Goal: Information Seeking & Learning: Learn about a topic

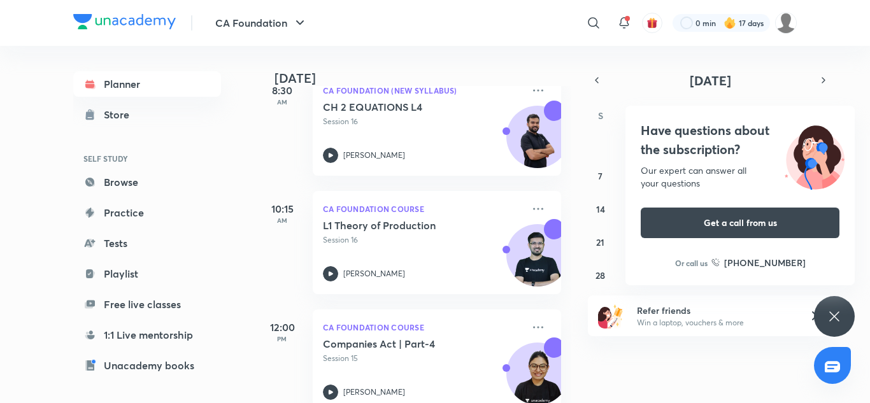
scroll to position [234, 0]
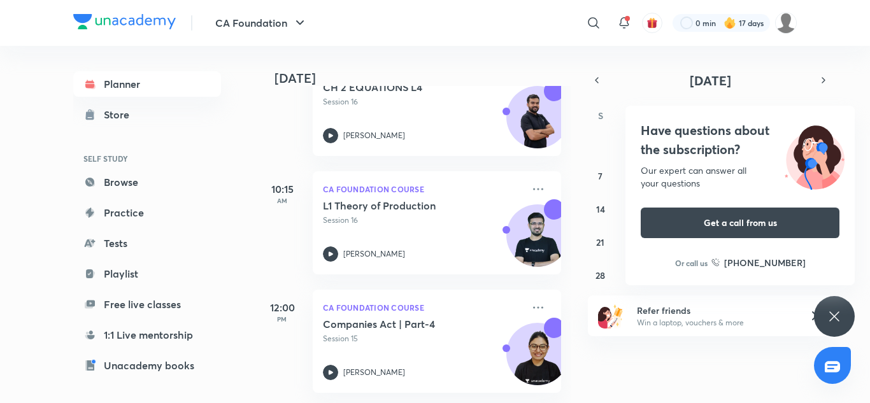
click at [834, 308] on div "Have questions about the subscription? Our expert can answer all your questions…" at bounding box center [834, 316] width 41 height 41
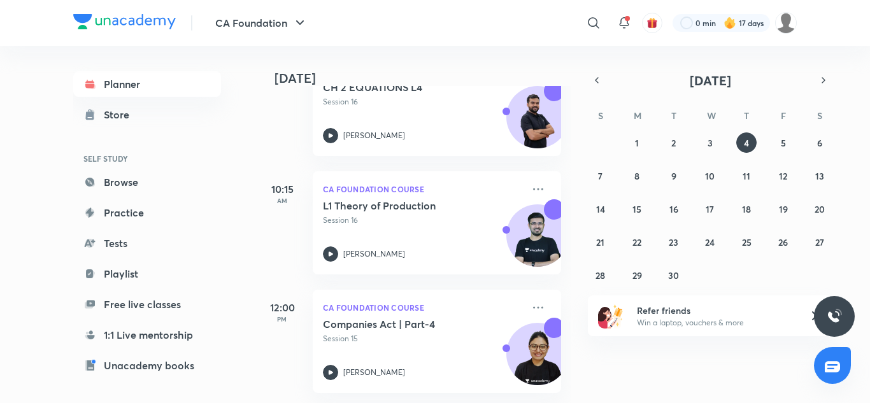
click at [589, 148] on div "31 1 2 3 4 5 6 7 8 9 10 11 12 13 14 15 16 17 18 19 20 21 22 23 24 25 26 27 28 2…" at bounding box center [710, 209] width 245 height 153
click at [599, 80] on icon "button" at bounding box center [597, 80] width 10 height 11
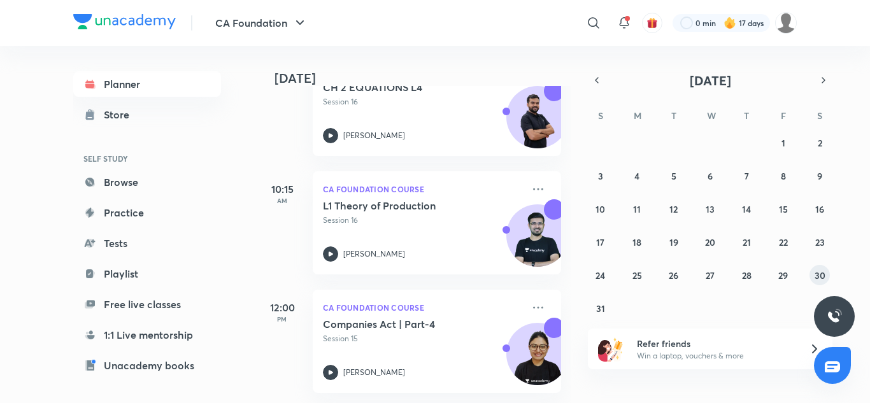
click at [819, 277] on abbr "30" at bounding box center [820, 276] width 11 height 12
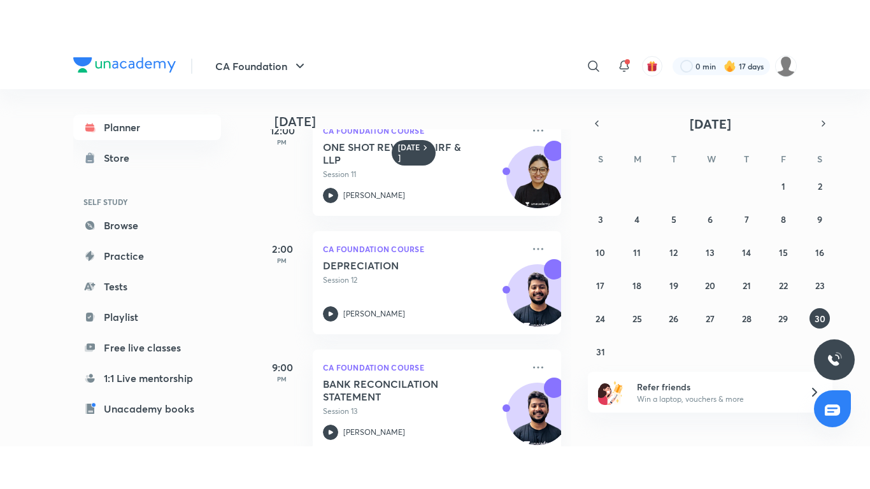
scroll to position [296, 0]
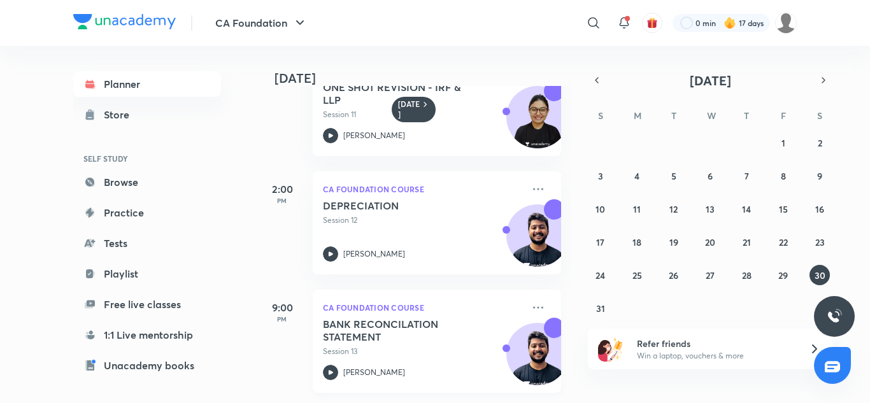
click at [442, 333] on h5 "BANK RECONCILATION STATEMENT" at bounding box center [402, 330] width 159 height 25
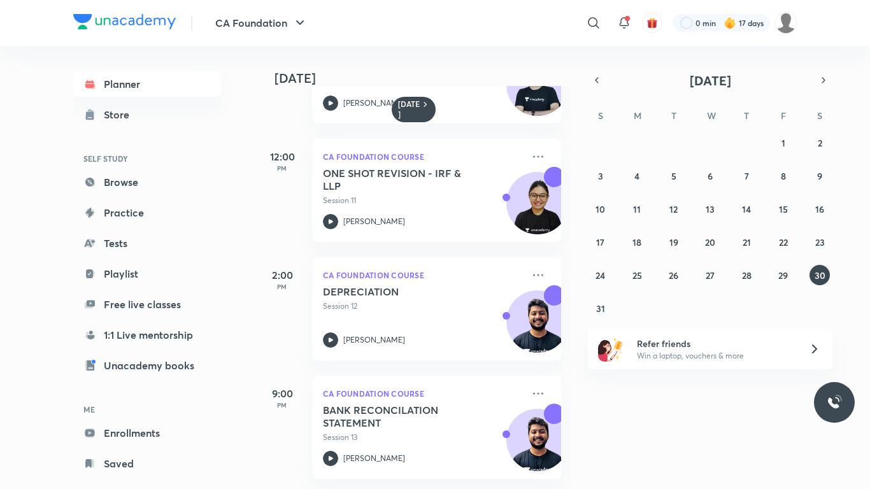
scroll to position [210, 0]
